Goal: Transaction & Acquisition: Purchase product/service

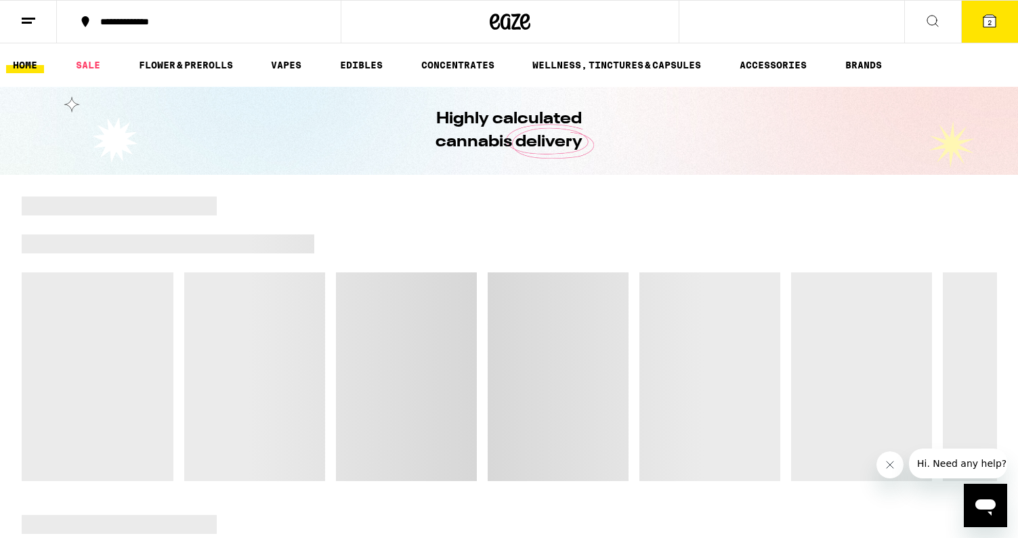
click at [994, 19] on icon at bounding box center [990, 21] width 12 height 12
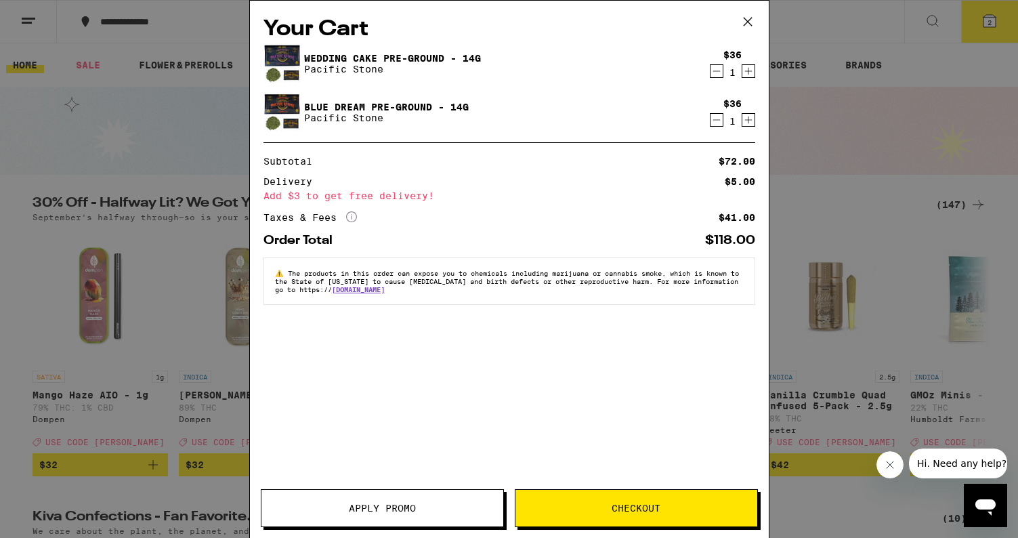
click at [747, 23] on icon at bounding box center [748, 22] width 20 height 20
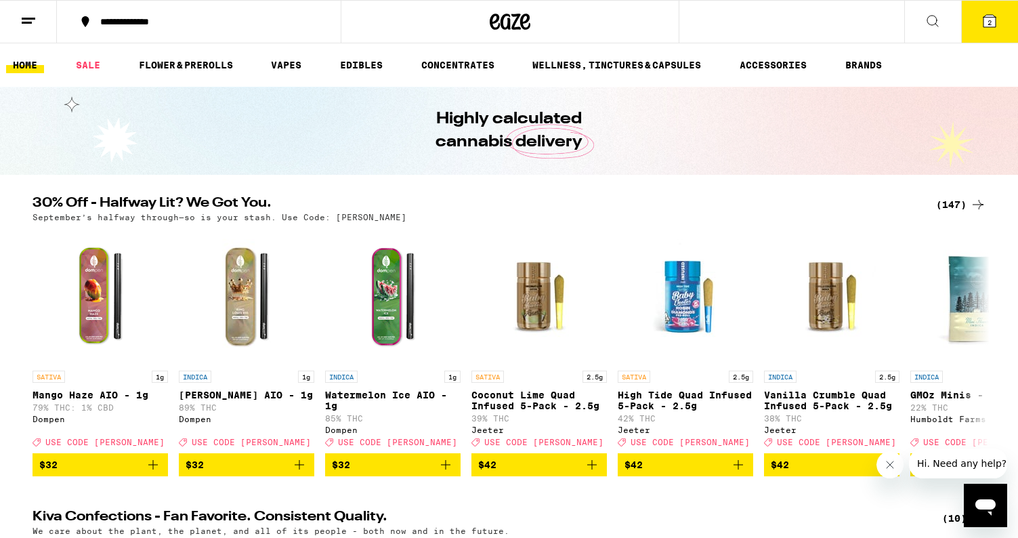
click at [20, 64] on link "HOME" at bounding box center [25, 65] width 38 height 16
click at [987, 22] on icon at bounding box center [990, 21] width 12 height 12
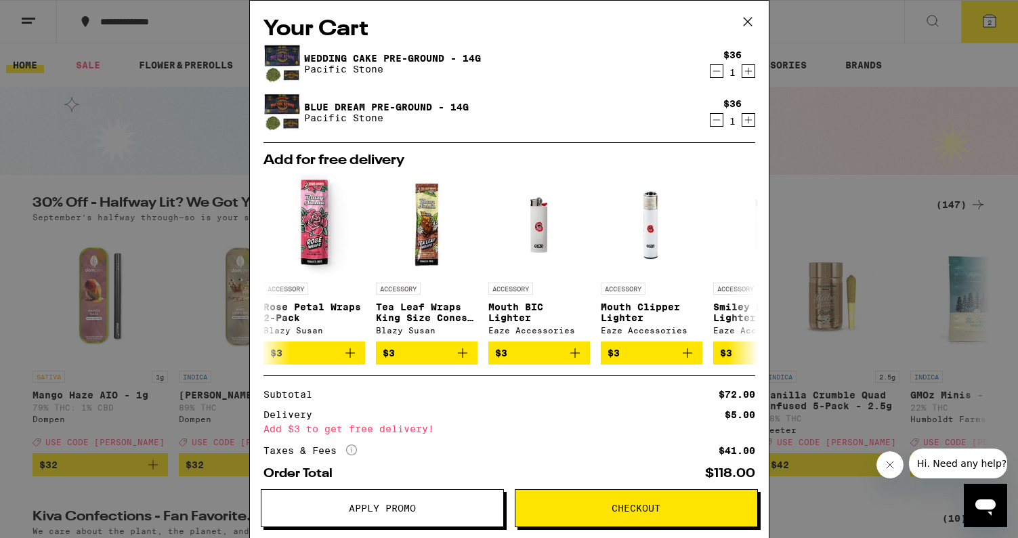
click at [388, 510] on span "Apply Promo" at bounding box center [382, 507] width 67 height 9
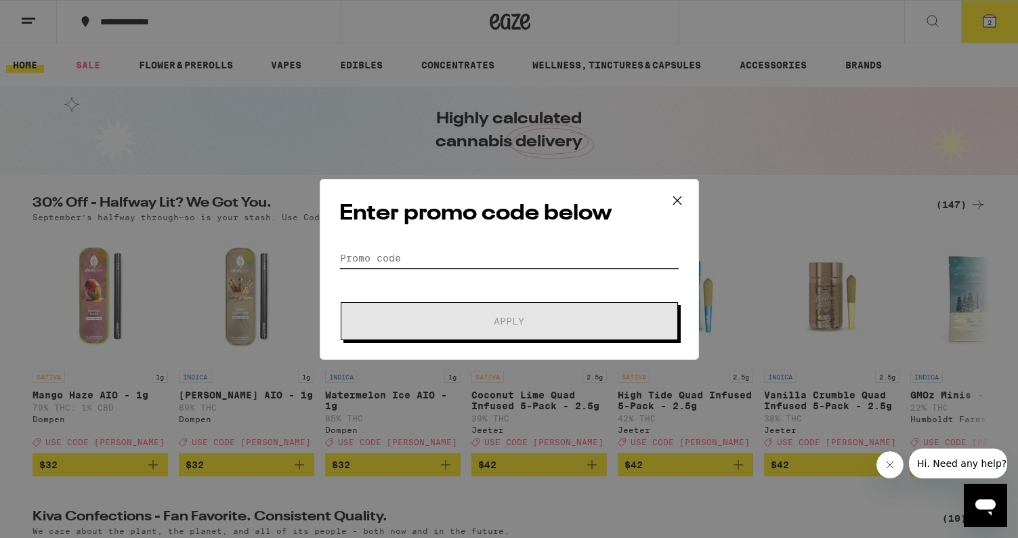
click at [412, 255] on input "Promo Code" at bounding box center [509, 258] width 340 height 20
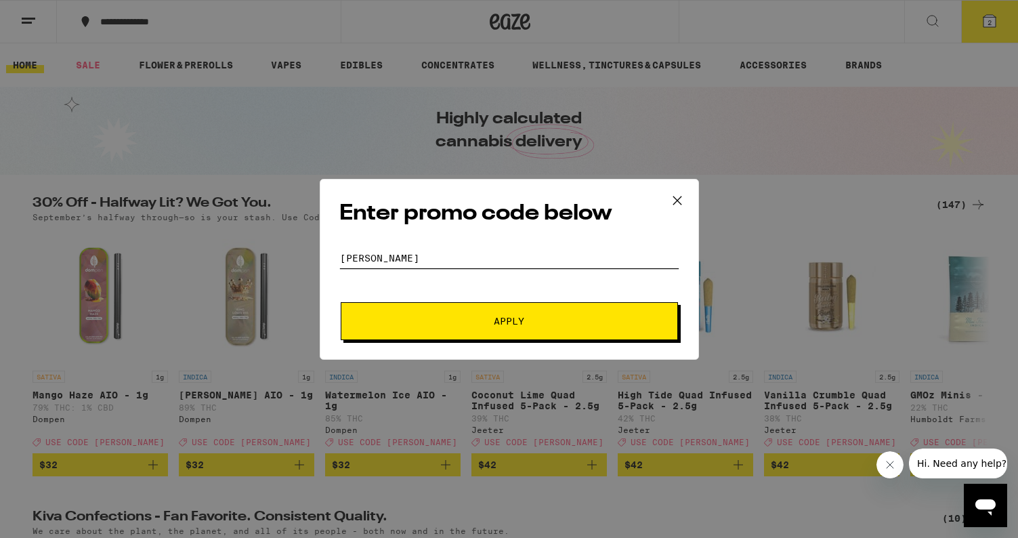
type input "[PERSON_NAME]"
click at [450, 320] on span "Apply" at bounding box center [510, 320] width 244 height 9
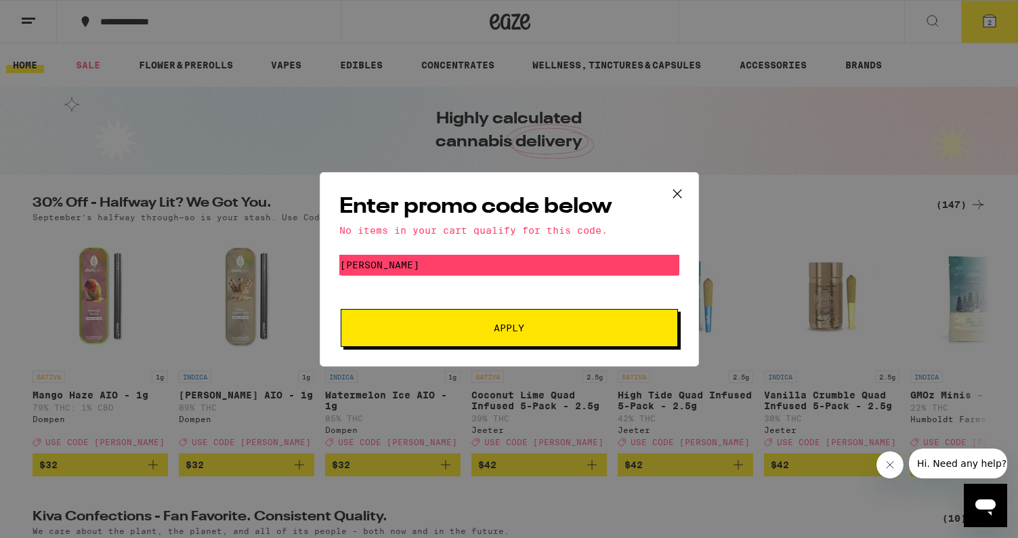
click at [570, 331] on span "Apply" at bounding box center [510, 327] width 244 height 9
click at [681, 192] on icon at bounding box center [677, 194] width 20 height 20
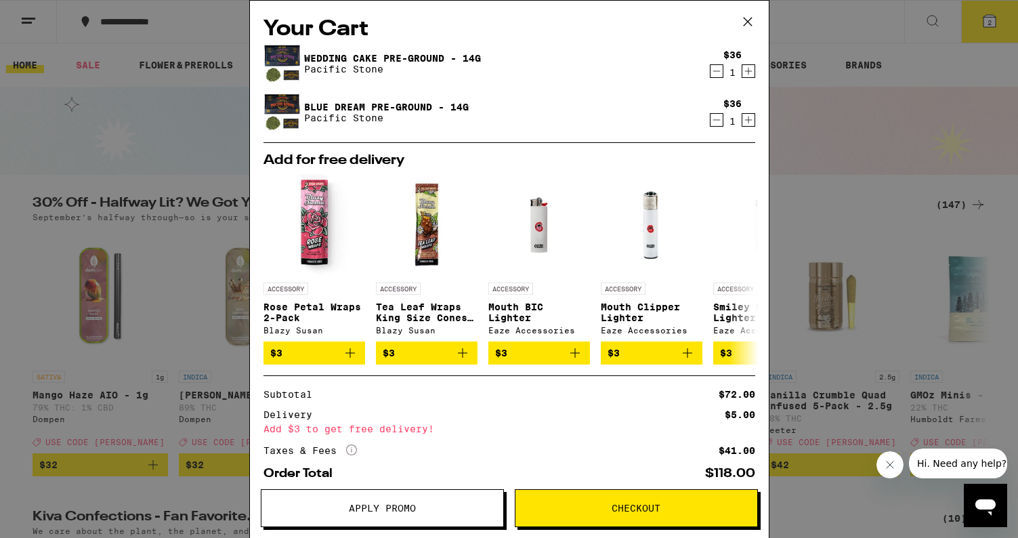
click at [750, 22] on icon at bounding box center [748, 22] width 20 height 20
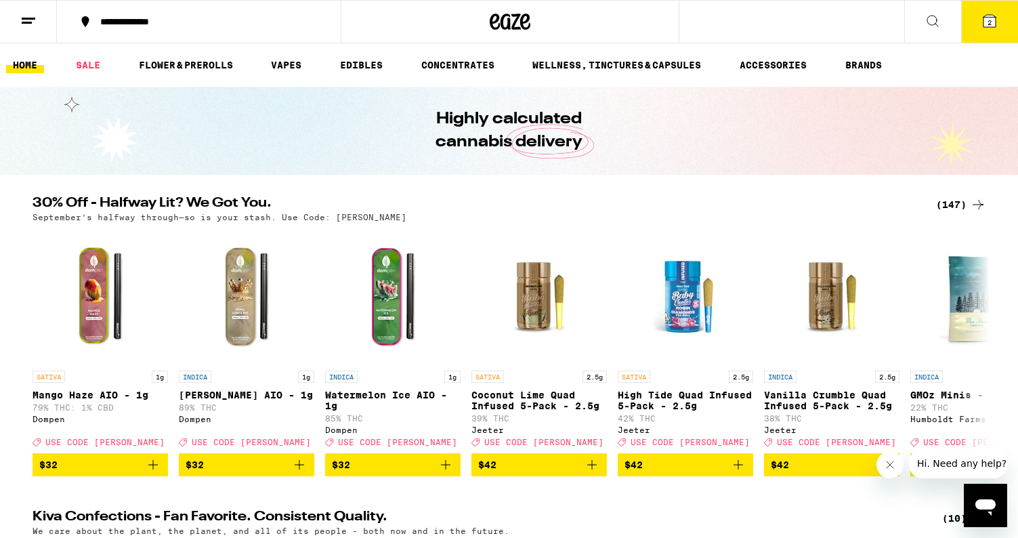
click at [990, 22] on span "2" at bounding box center [990, 22] width 4 height 8
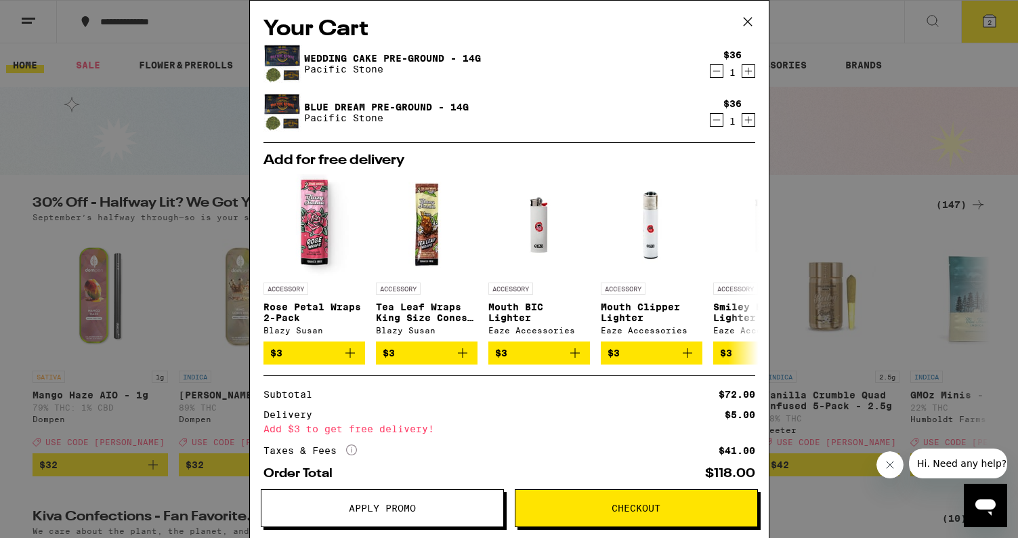
click at [634, 501] on button "Checkout" at bounding box center [636, 508] width 243 height 38
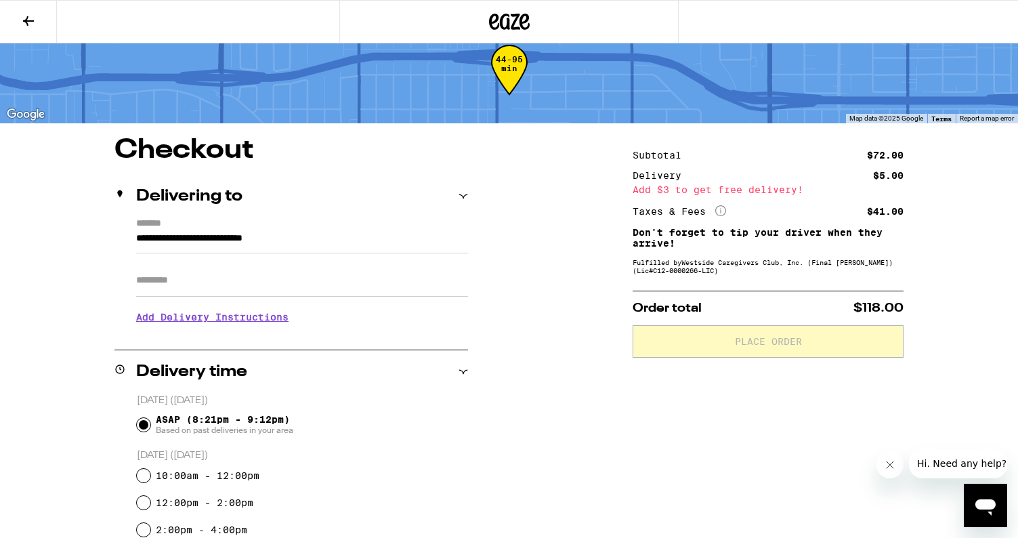
scroll to position [60, 0]
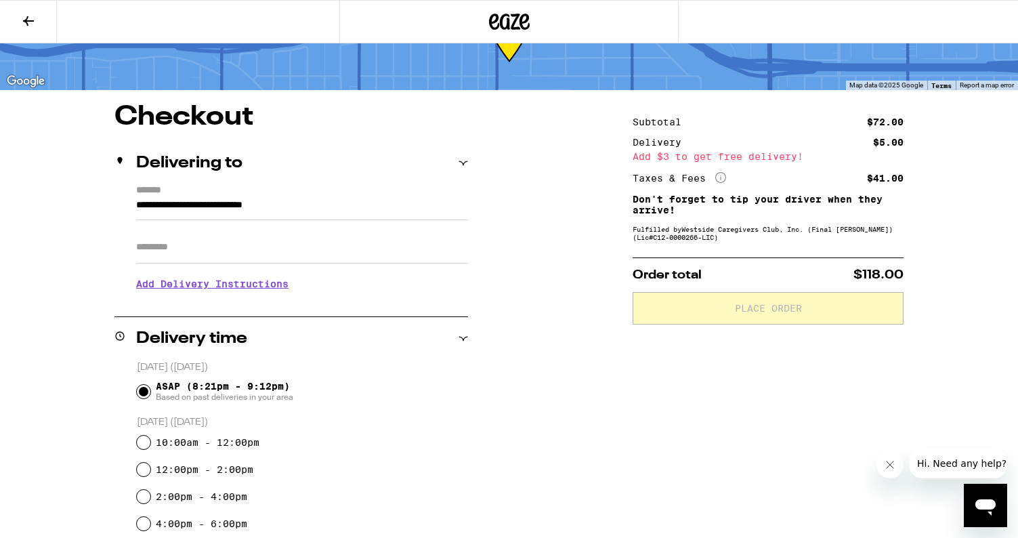
click at [203, 253] on input "Apt/Suite" at bounding box center [302, 247] width 332 height 33
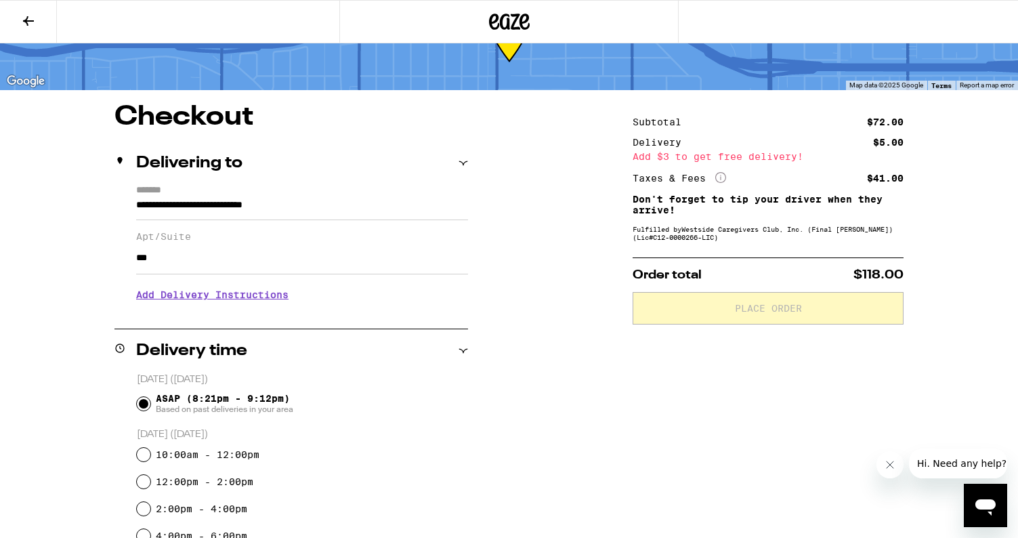
type input "***"
click at [228, 300] on h3 "Add Delivery Instructions" at bounding box center [302, 294] width 332 height 31
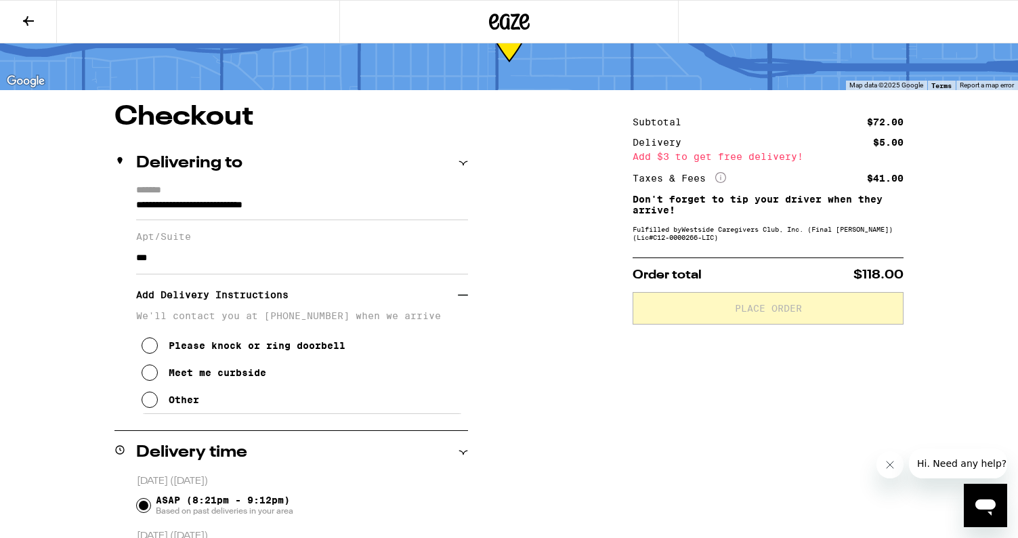
click at [150, 376] on icon at bounding box center [150, 373] width 16 height 16
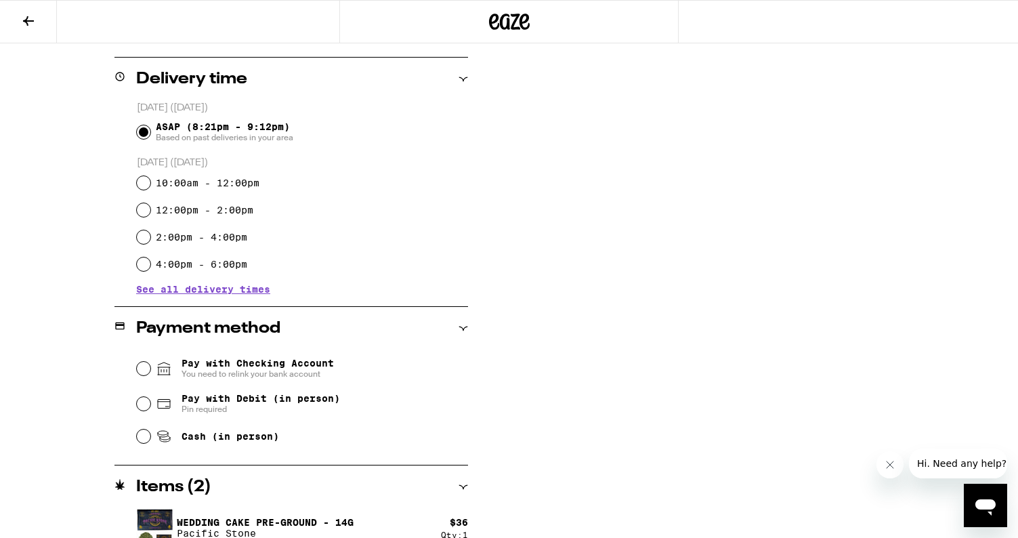
scroll to position [434, 0]
click at [143, 405] on input "Pay with Debit (in person) Pin required" at bounding box center [144, 404] width 14 height 14
radio input "true"
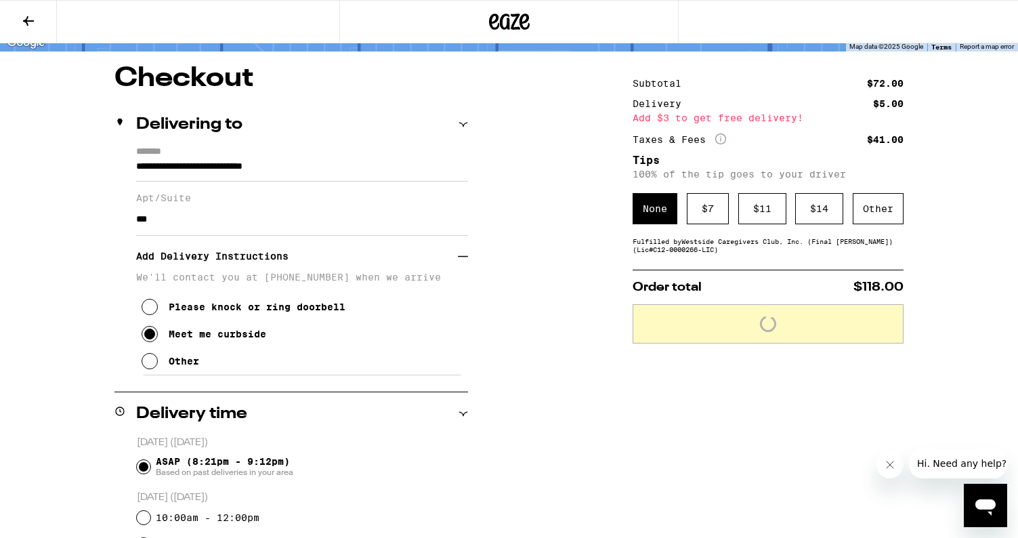
scroll to position [26, 0]
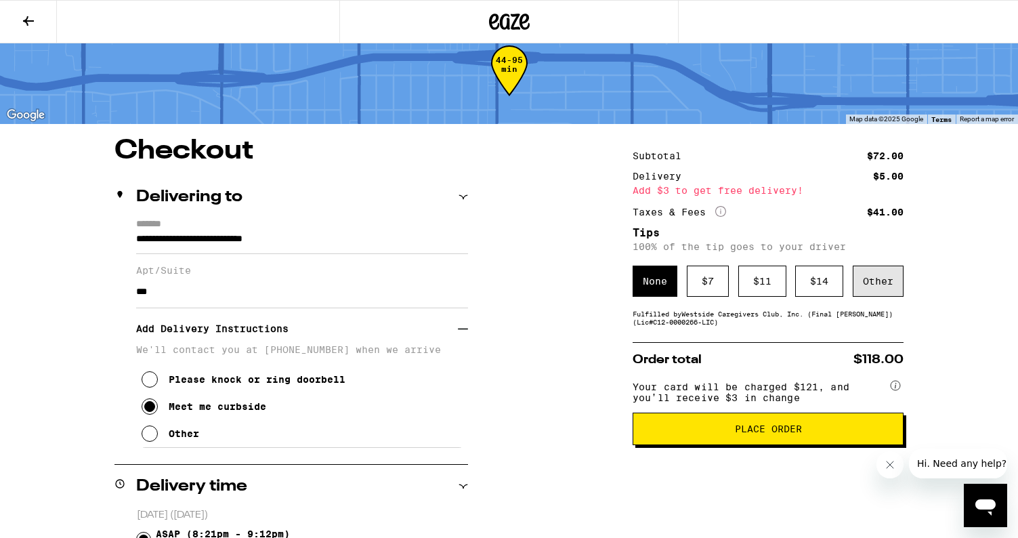
click at [888, 282] on div "Other" at bounding box center [878, 281] width 51 height 31
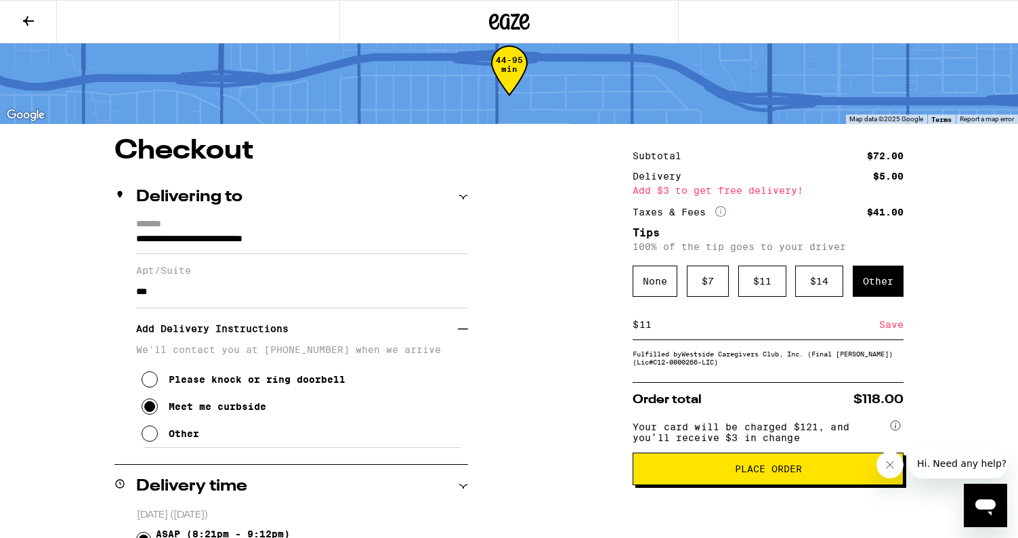
type input "1"
type input "10"
click at [705, 474] on span "Place Order" at bounding box center [768, 468] width 248 height 9
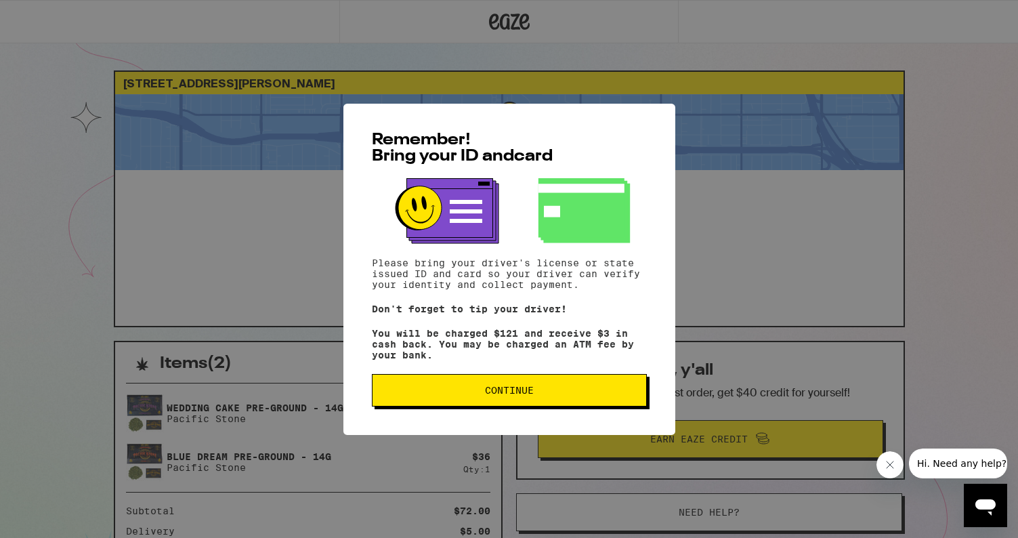
click at [506, 388] on button "Continue" at bounding box center [509, 390] width 275 height 33
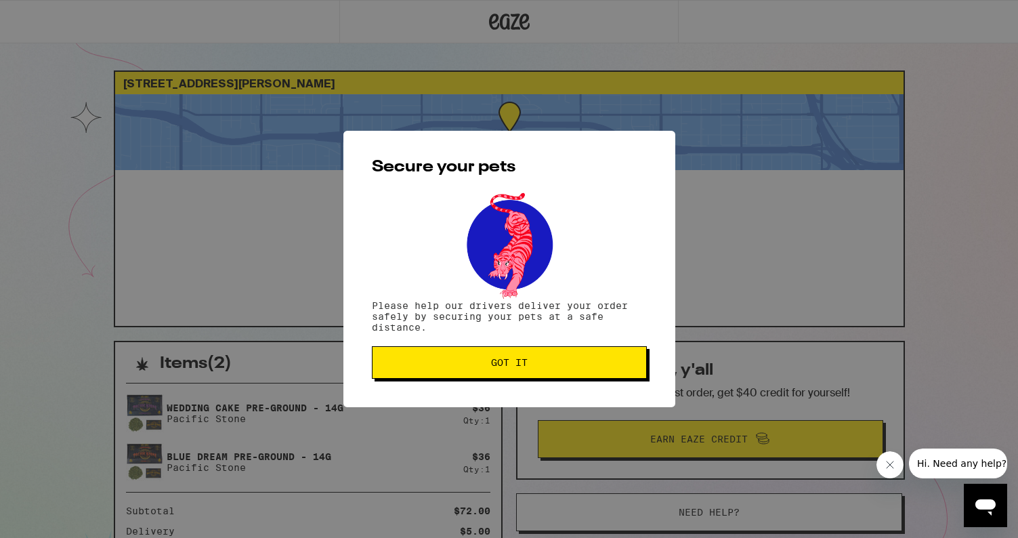
click at [506, 363] on span "Got it" at bounding box center [509, 362] width 37 height 9
